Goal: Book appointment/travel/reservation

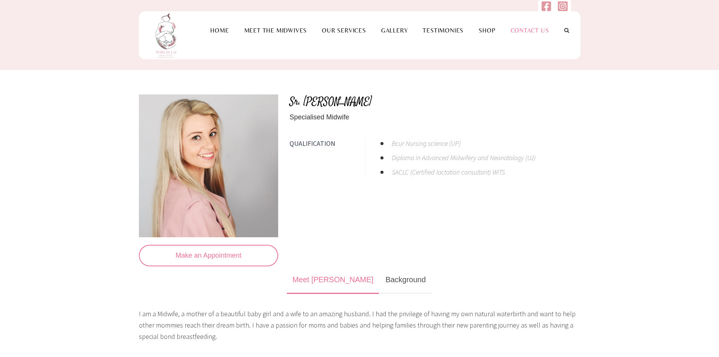
click at [520, 31] on link "Contact Us" at bounding box center [530, 30] width 54 height 7
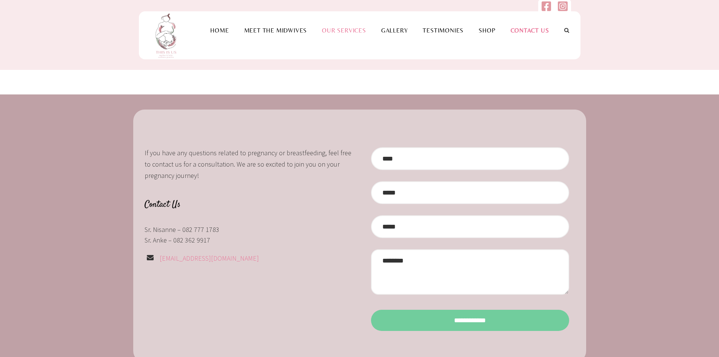
click at [336, 32] on link "Our Services" at bounding box center [343, 30] width 59 height 7
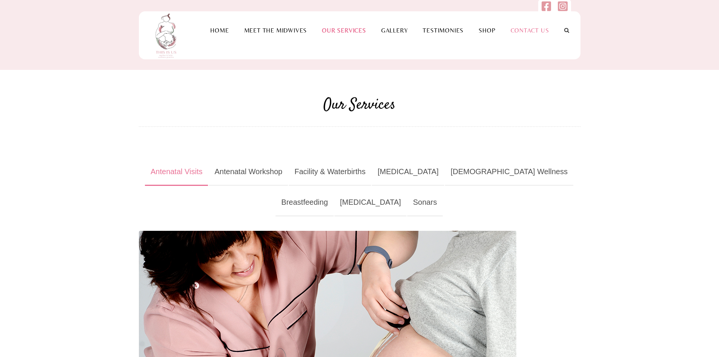
click at [528, 29] on link "Contact Us" at bounding box center [530, 30] width 54 height 7
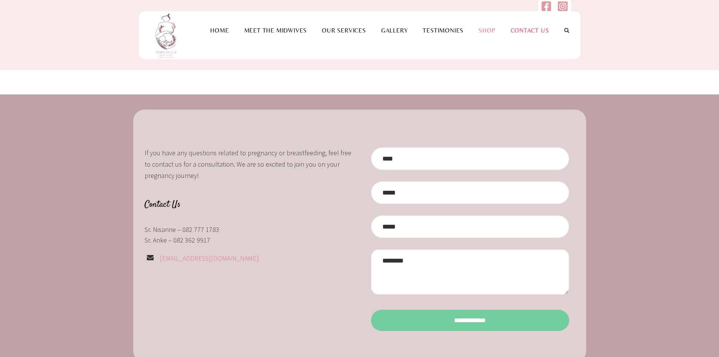
click at [487, 28] on link "Shop" at bounding box center [487, 30] width 32 height 7
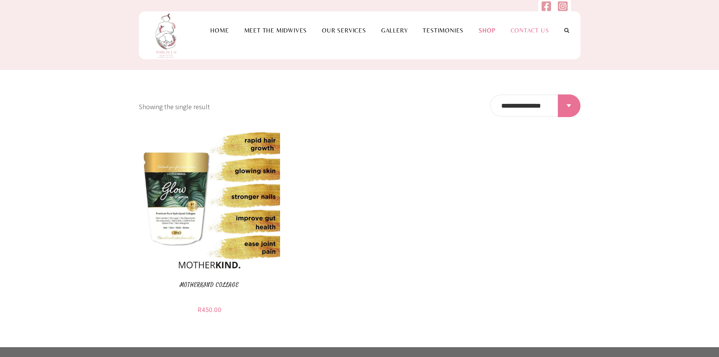
click at [527, 27] on link "Contact Us" at bounding box center [530, 30] width 54 height 7
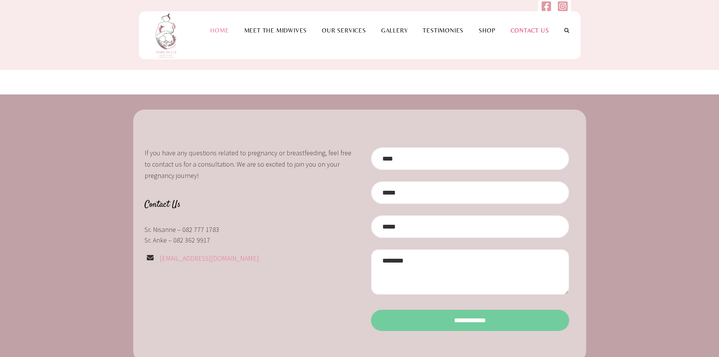
click at [222, 31] on link "Home" at bounding box center [220, 30] width 34 height 7
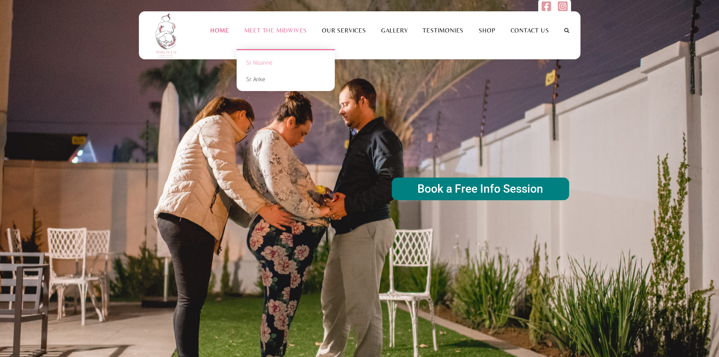
click at [265, 63] on link "Sr. Nisanne" at bounding box center [285, 62] width 87 height 17
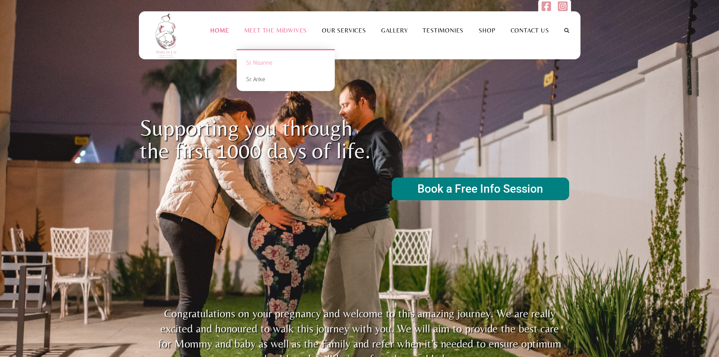
click at [266, 63] on link "Sr. Nisanne" at bounding box center [285, 62] width 87 height 17
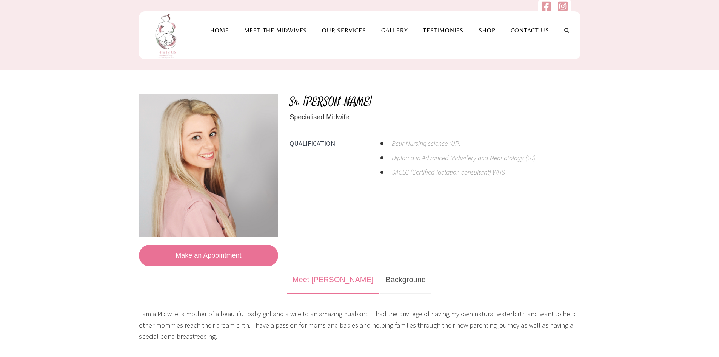
click at [217, 258] on link "Make an Appointment" at bounding box center [209, 255] width 140 height 22
click at [207, 257] on link "Make an Appointment" at bounding box center [209, 255] width 140 height 22
click at [192, 260] on link "Make an Appointment" at bounding box center [209, 255] width 140 height 22
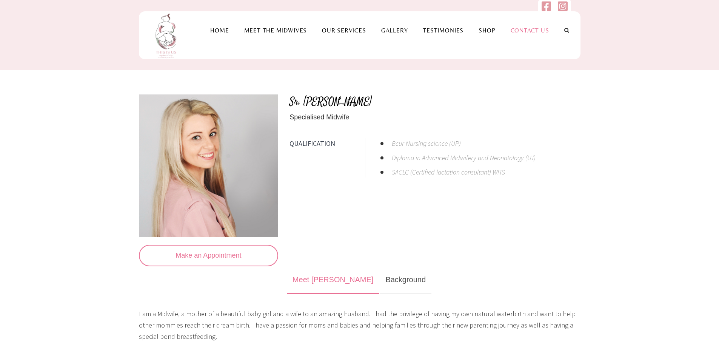
click at [540, 29] on link "Contact Us" at bounding box center [530, 30] width 54 height 7
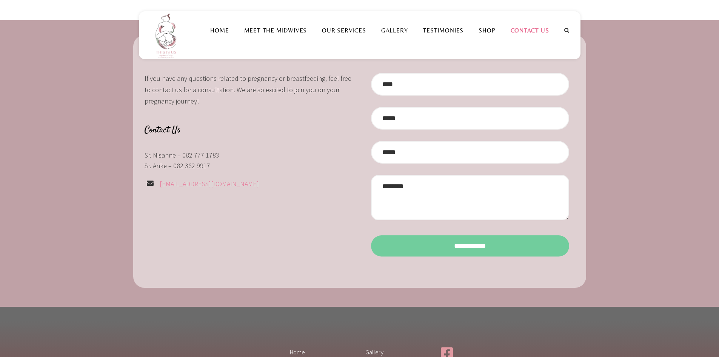
scroll to position [75, 0]
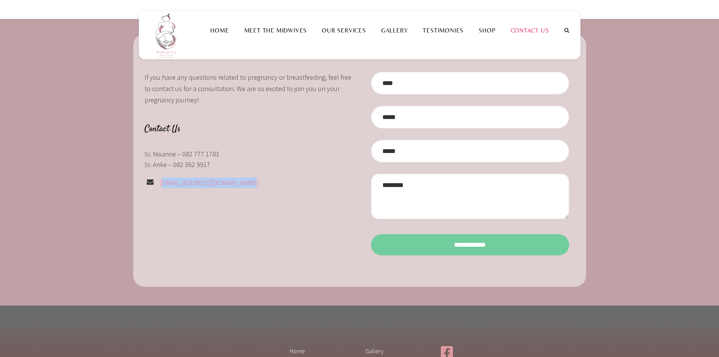
drag, startPoint x: 157, startPoint y: 183, endPoint x: 265, endPoint y: 183, distance: 108.3
click at [265, 183] on div "[EMAIL_ADDRESS][DOMAIN_NAME]" at bounding box center [248, 182] width 209 height 11
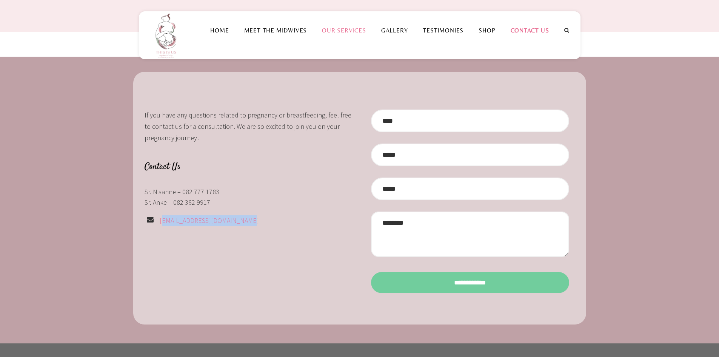
click at [349, 30] on link "Our Services" at bounding box center [343, 30] width 59 height 7
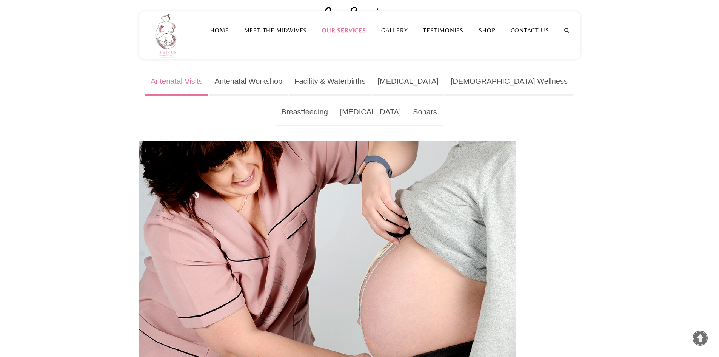
scroll to position [38, 0]
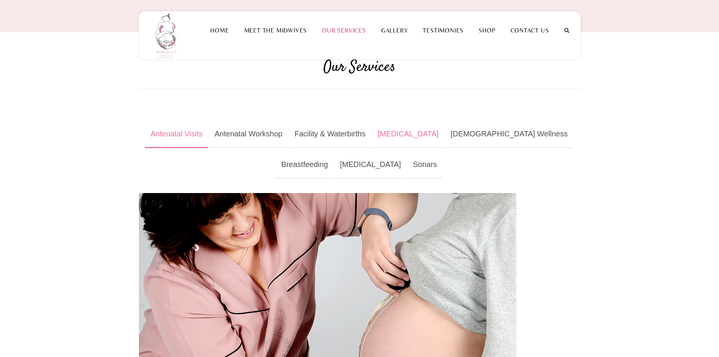
click at [404, 135] on link "Postnatal" at bounding box center [408, 134] width 72 height 28
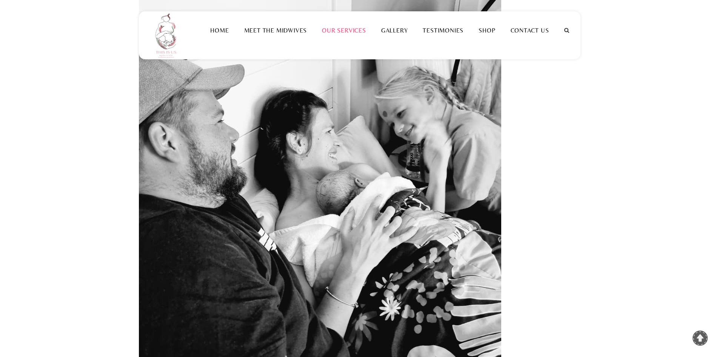
scroll to position [274, 0]
